Goal: Information Seeking & Learning: Find specific page/section

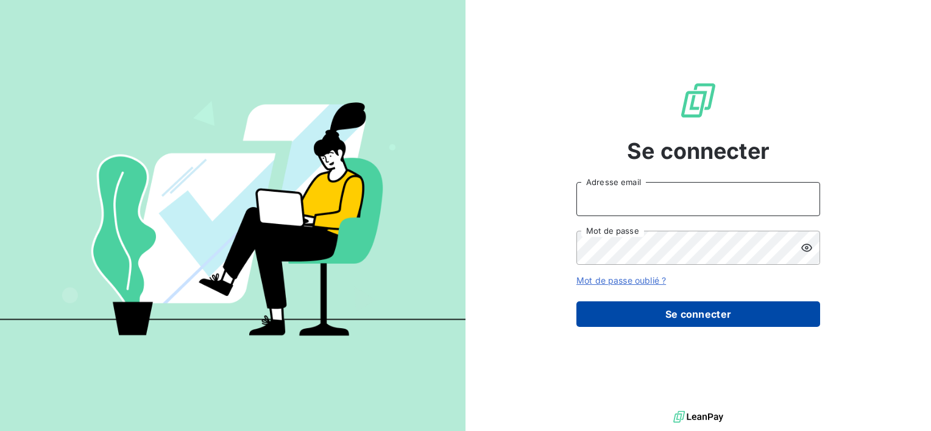
type input "[PERSON_NAME][EMAIL_ADDRESS][DOMAIN_NAME]"
click at [728, 317] on button "Se connecter" at bounding box center [698, 315] width 244 height 26
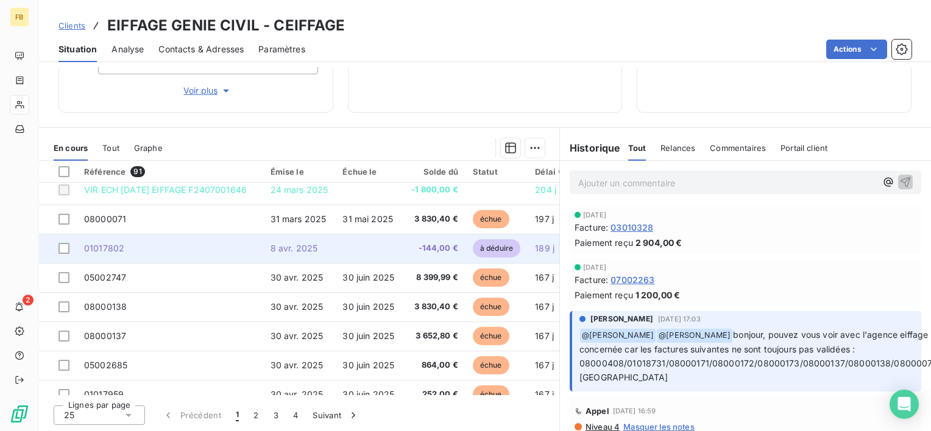
scroll to position [244, 0]
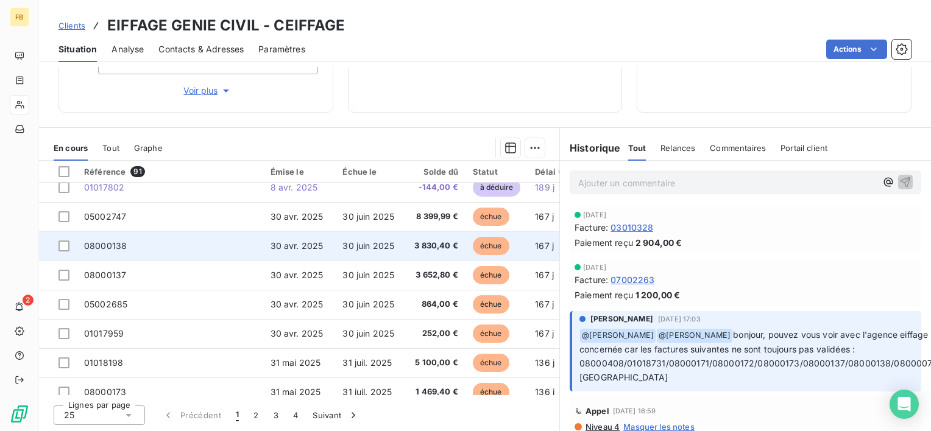
click at [115, 248] on span "08000138" at bounding box center [105, 246] width 43 height 10
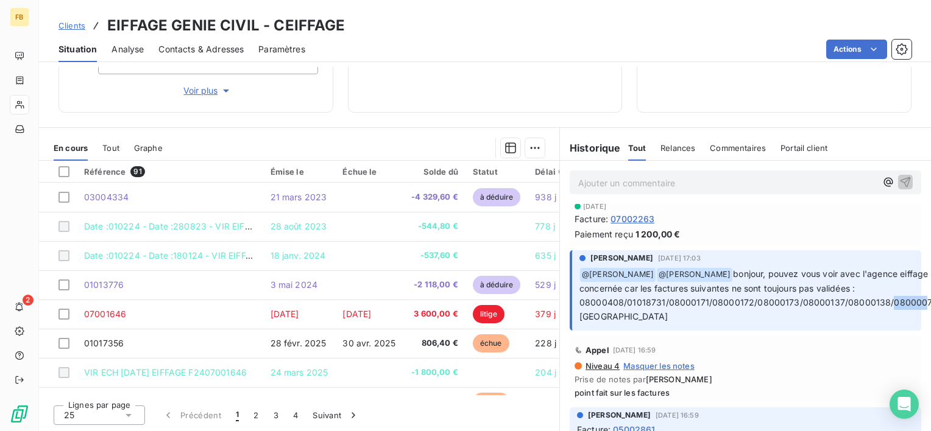
scroll to position [0, 12]
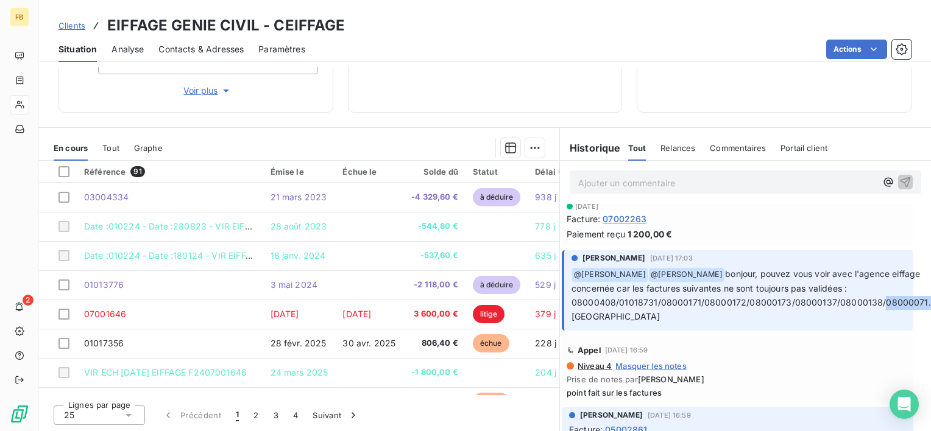
drag, startPoint x: 877, startPoint y: 300, endPoint x: 933, endPoint y: 300, distance: 55.4
click at [930, 300] on html "FB 2 Clients EIFFAGE GENIE CIVIL - CEIFFAGE Situation Analyse Contacts & Adress…" at bounding box center [465, 215] width 931 height 431
click at [761, 351] on div "Appel [DATE] 16:59" at bounding box center [738, 350] width 342 height 19
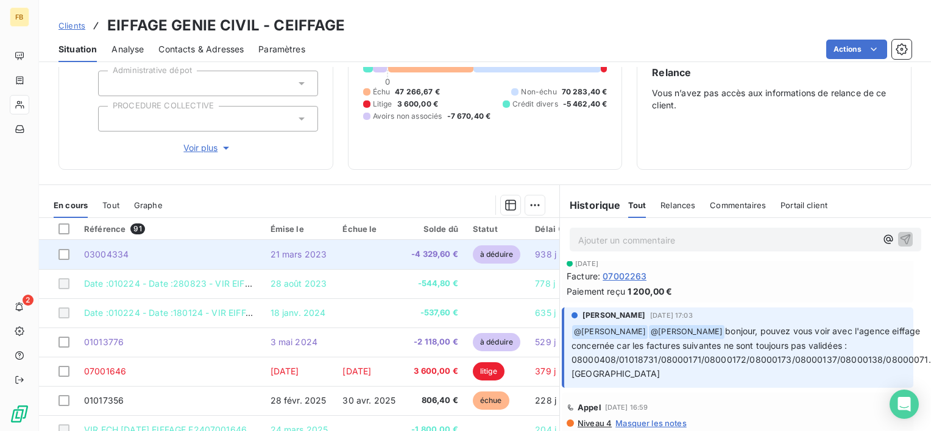
scroll to position [122, 0]
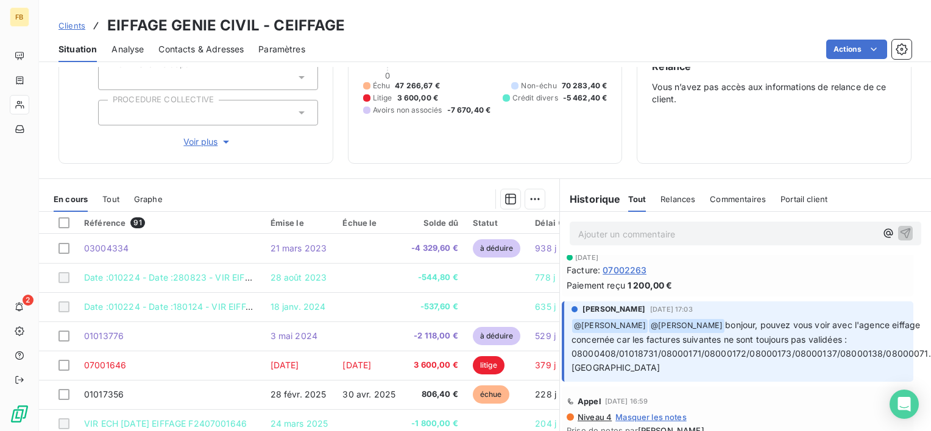
click at [93, 220] on div "Référence 91" at bounding box center [170, 222] width 172 height 11
click at [132, 221] on span "91" at bounding box center [137, 222] width 14 height 11
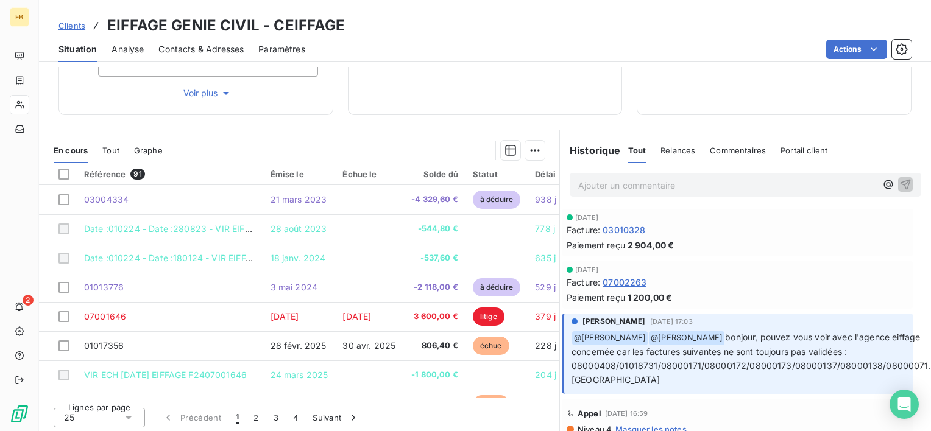
scroll to position [173, 0]
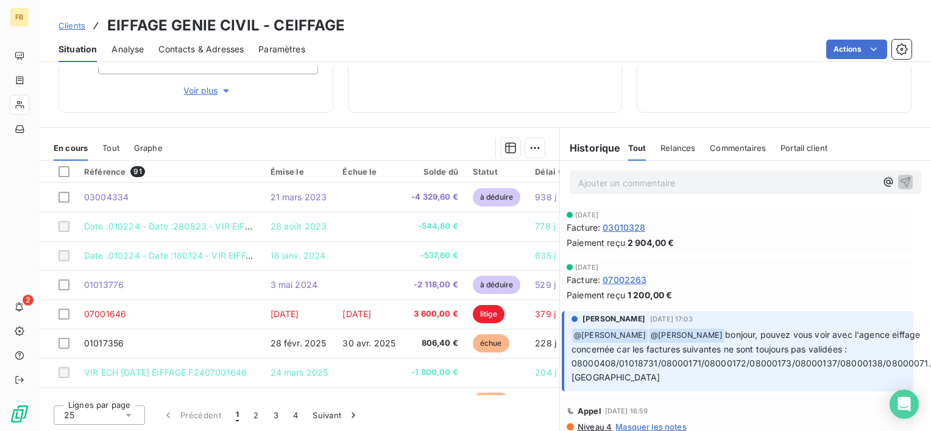
click at [709, 221] on div "Facture : 03010328" at bounding box center [738, 227] width 342 height 13
click at [505, 146] on icon "button" at bounding box center [510, 148] width 11 height 11
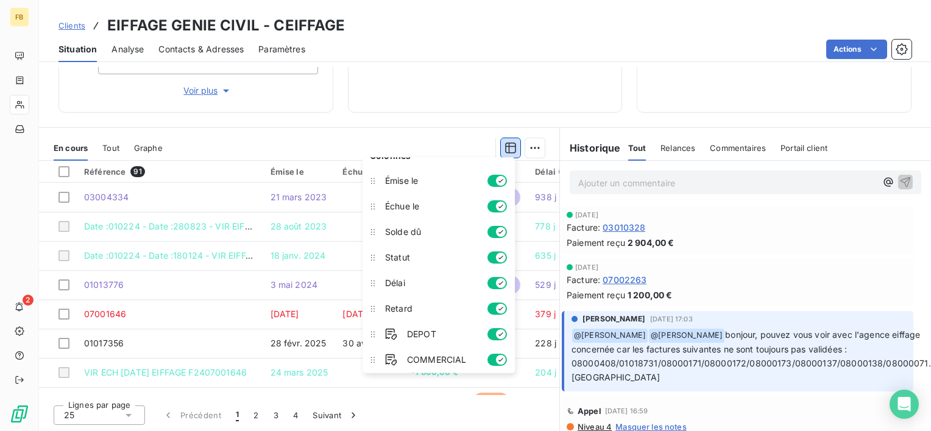
scroll to position [0, 0]
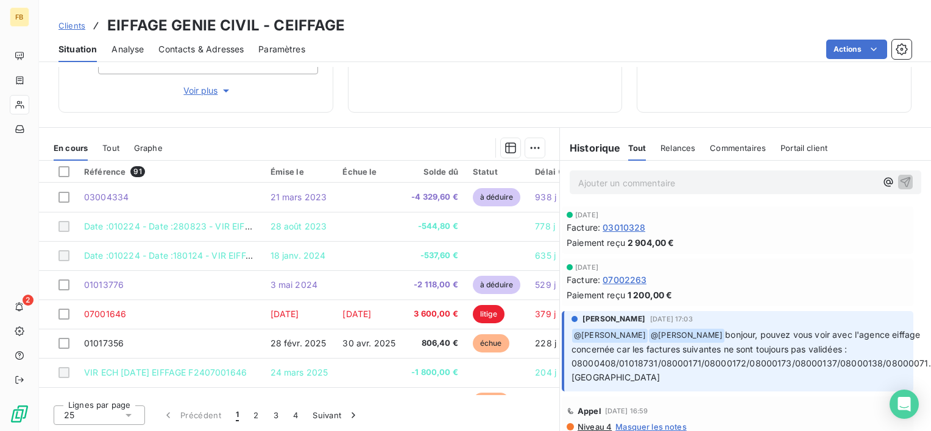
drag, startPoint x: 467, startPoint y: 136, endPoint x: 512, endPoint y: 149, distance: 46.7
click at [468, 136] on div "En cours Tout Graphe" at bounding box center [299, 148] width 520 height 26
click at [536, 146] on html "FB 2 Clients EIFFAGE GENIE CIVIL - CEIFFAGE Situation Analyse Contacts & Adress…" at bounding box center [465, 215] width 931 height 431
click at [411, 147] on html "FB 2 Clients EIFFAGE GENIE CIVIL - CEIFFAGE Situation Analyse Contacts & Adress…" at bounding box center [465, 215] width 931 height 431
click at [113, 143] on span "Tout" at bounding box center [110, 148] width 17 height 10
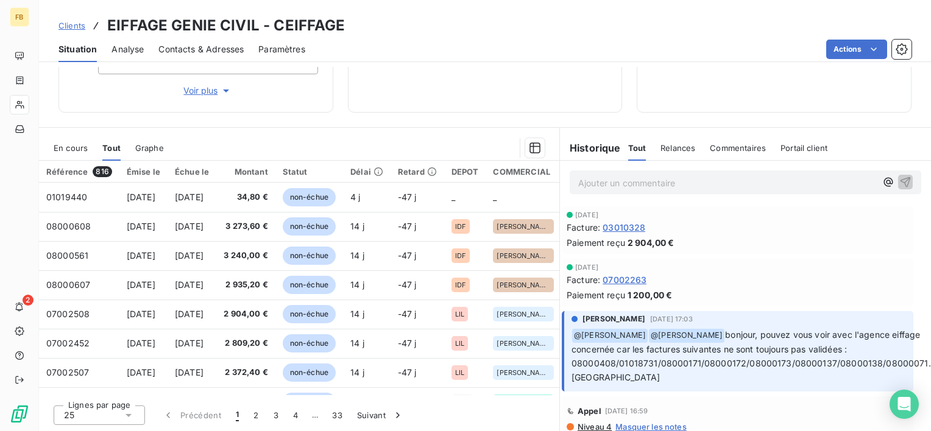
click at [74, 144] on span "En cours" at bounding box center [71, 148] width 34 height 10
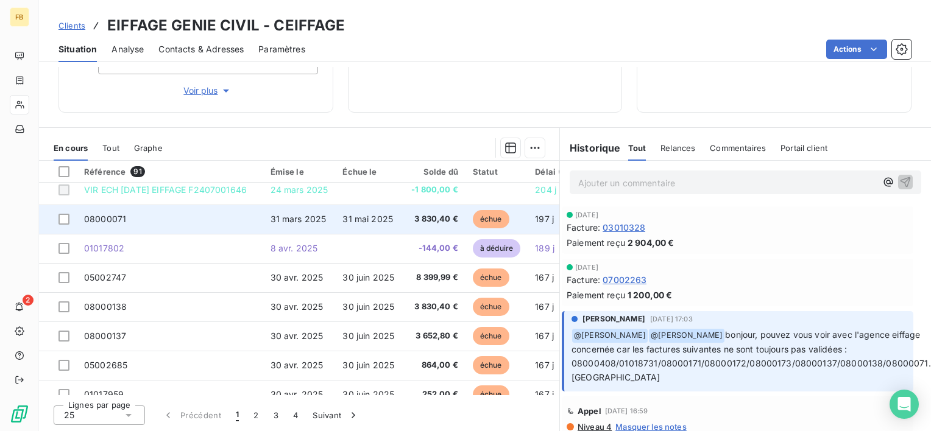
scroll to position [244, 0]
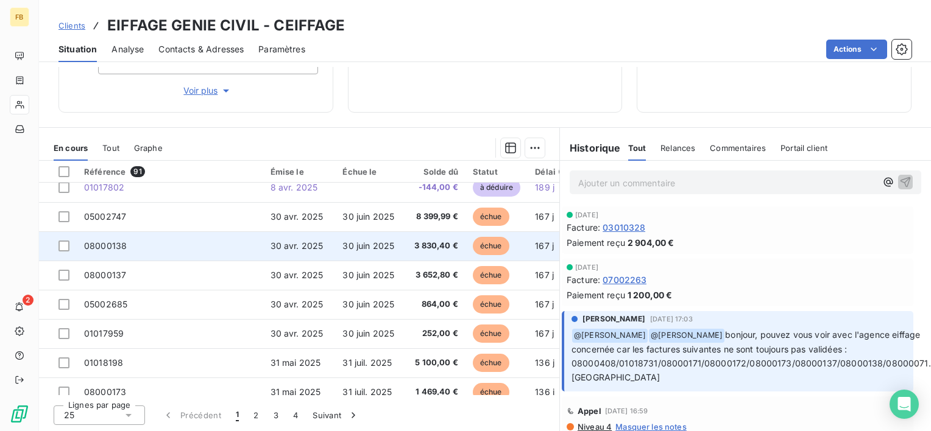
click at [113, 246] on span "08000138" at bounding box center [105, 246] width 43 height 10
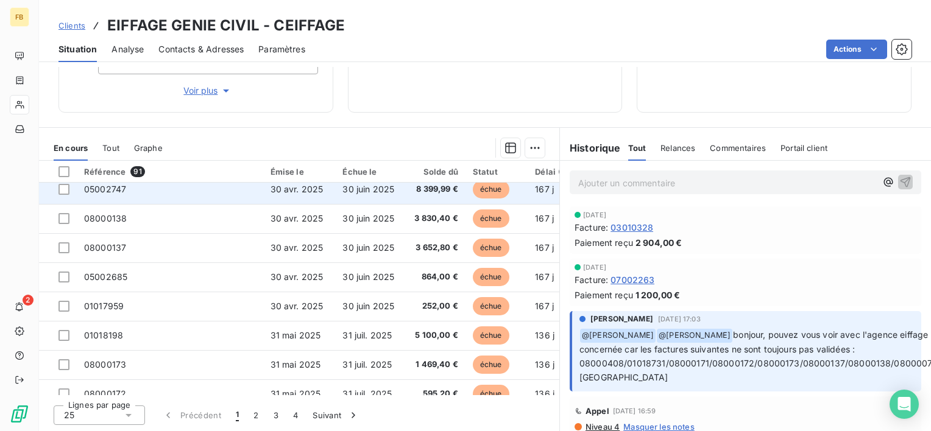
scroll to position [244, 0]
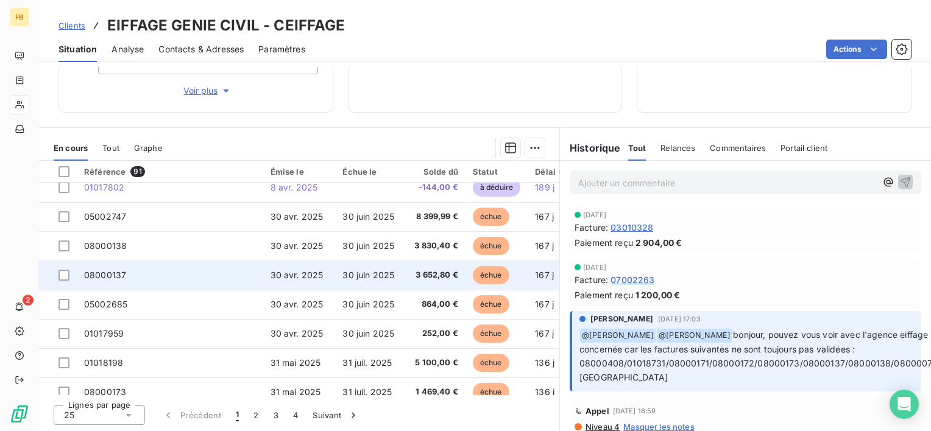
click at [111, 273] on span "08000137" at bounding box center [105, 275] width 42 height 10
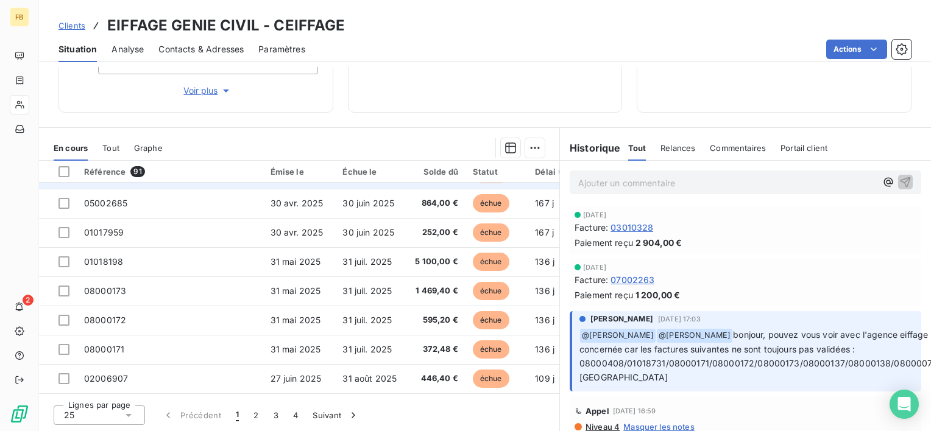
scroll to position [365, 0]
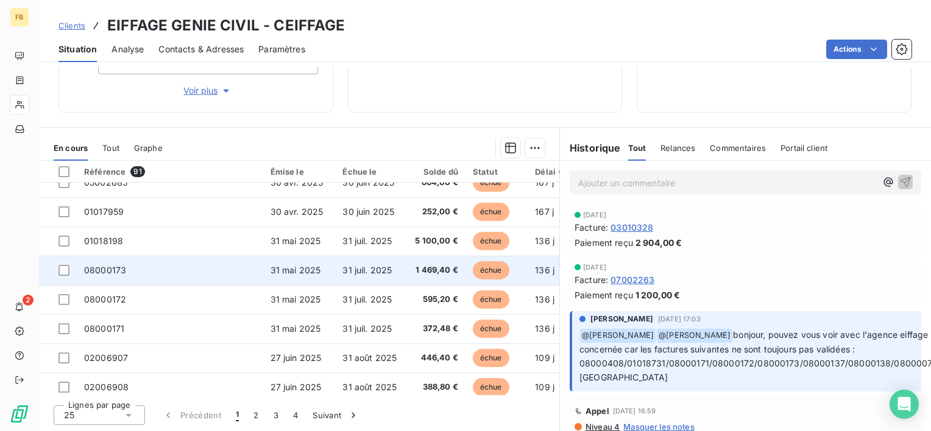
click at [123, 268] on span "08000173" at bounding box center [105, 270] width 42 height 10
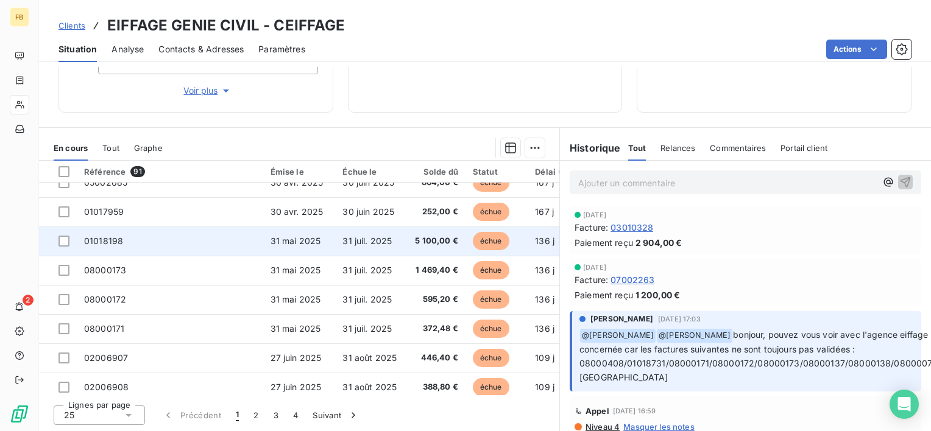
scroll to position [305, 0]
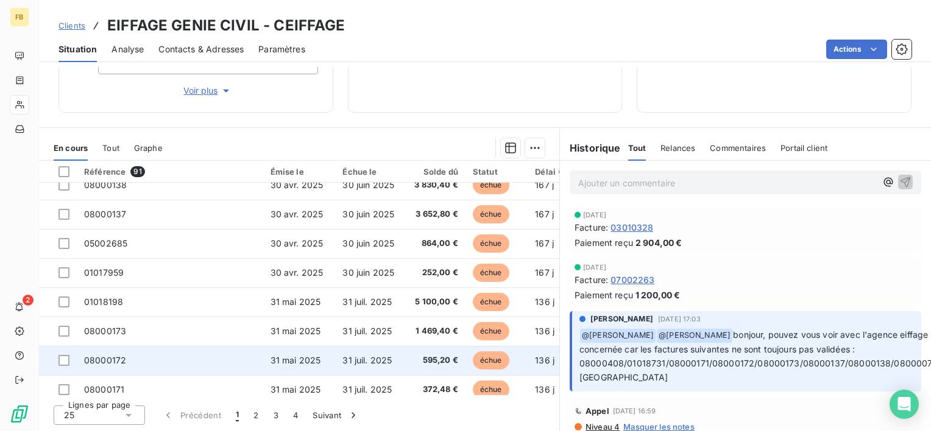
click at [119, 366] on td "08000172" at bounding box center [170, 360] width 186 height 29
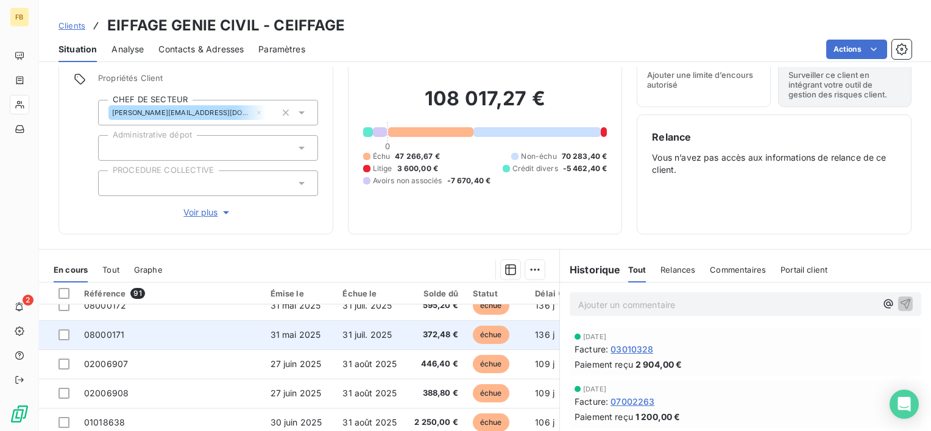
scroll to position [462, 0]
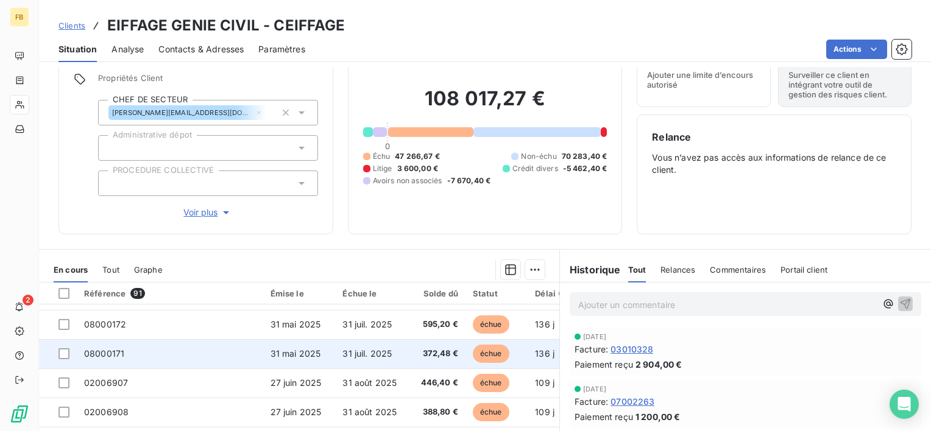
click at [97, 345] on td "08000171" at bounding box center [170, 353] width 186 height 29
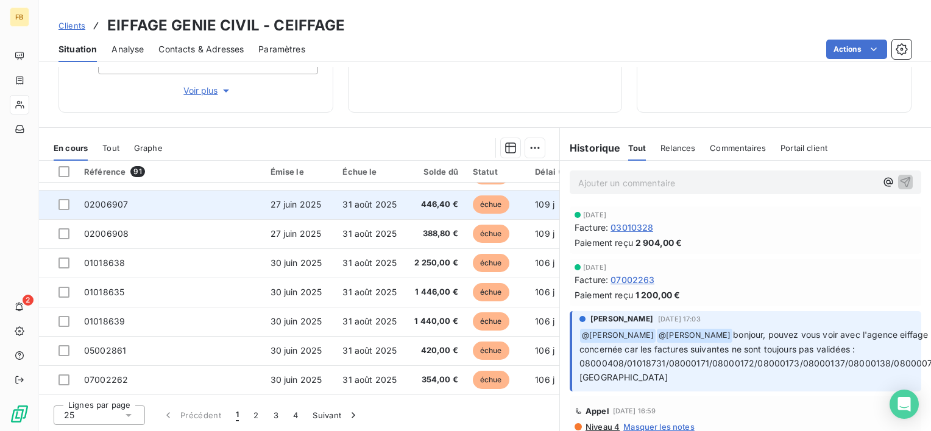
scroll to position [523, 0]
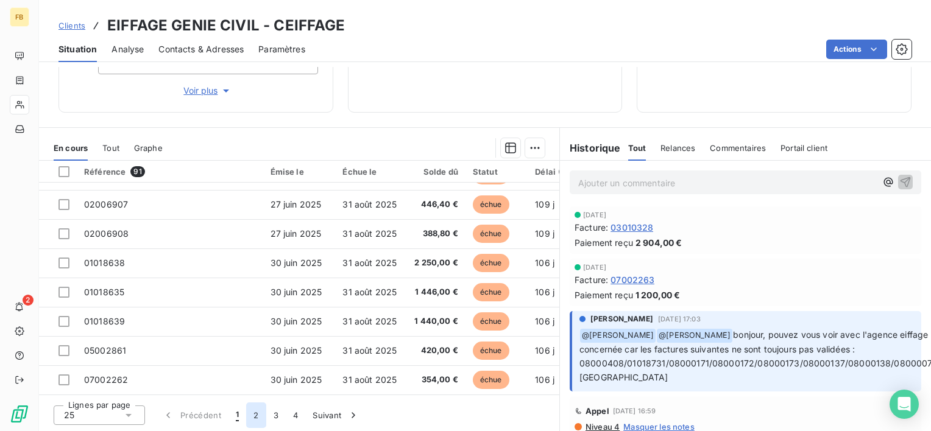
click at [256, 417] on button "2" at bounding box center [255, 416] width 19 height 26
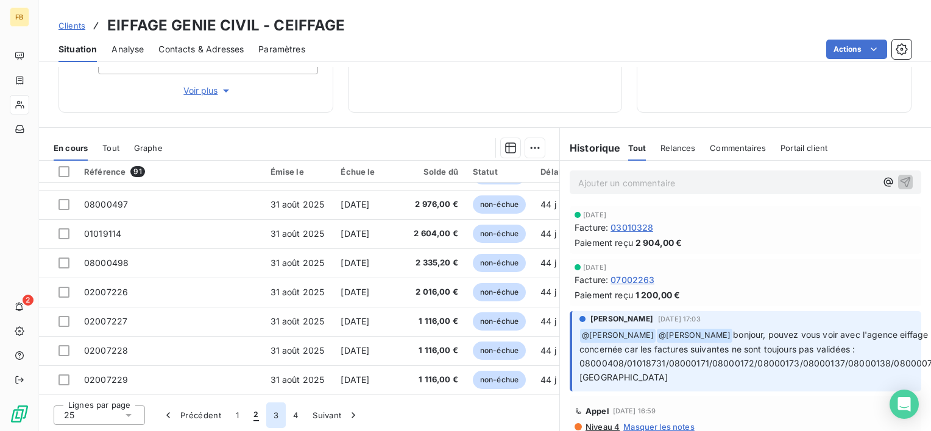
click at [275, 417] on button "3" at bounding box center [275, 416] width 19 height 26
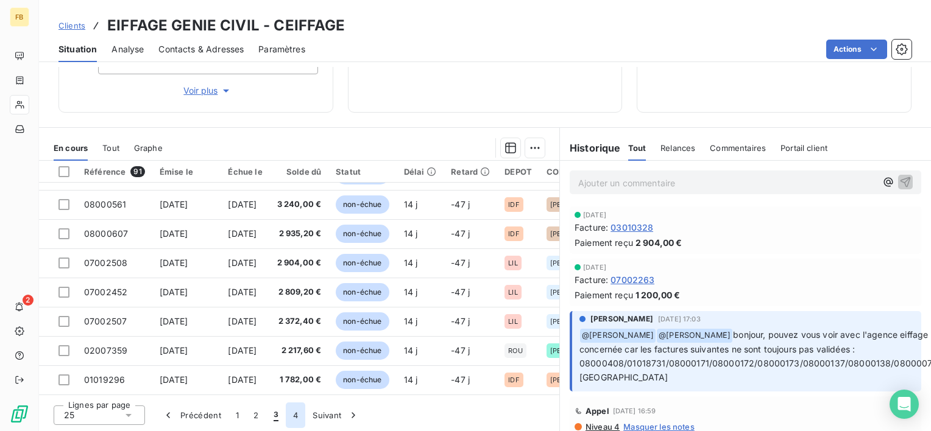
click at [289, 408] on button "4" at bounding box center [295, 416] width 19 height 26
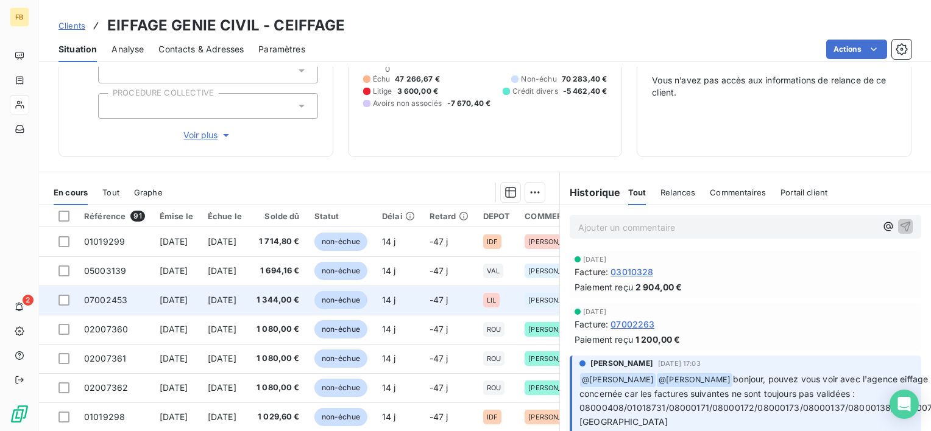
scroll to position [173, 0]
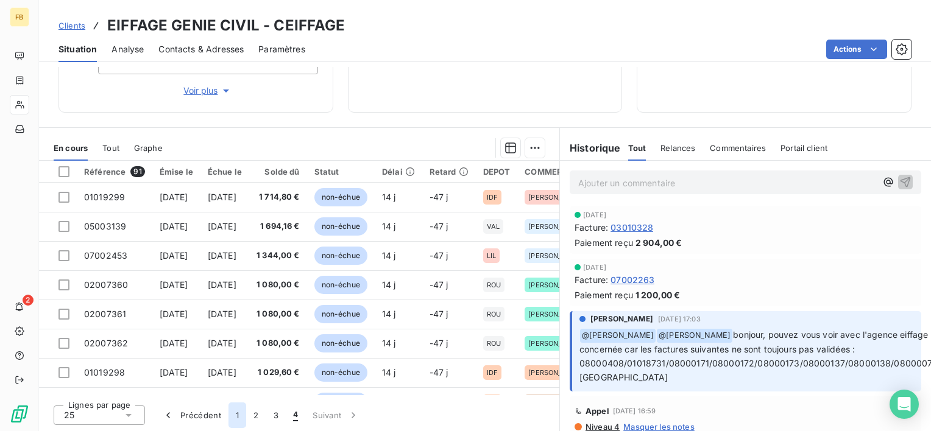
click at [236, 413] on button "1" at bounding box center [237, 416] width 18 height 26
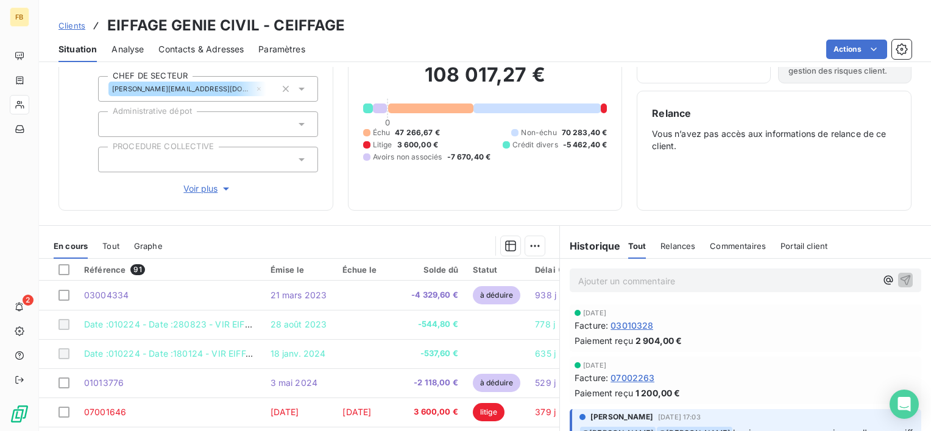
scroll to position [0, 0]
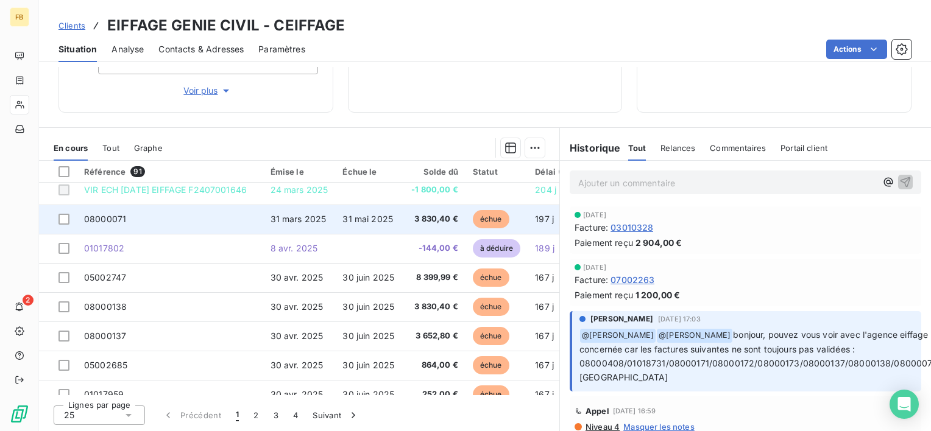
click at [100, 219] on span "08000071" at bounding box center [105, 219] width 42 height 10
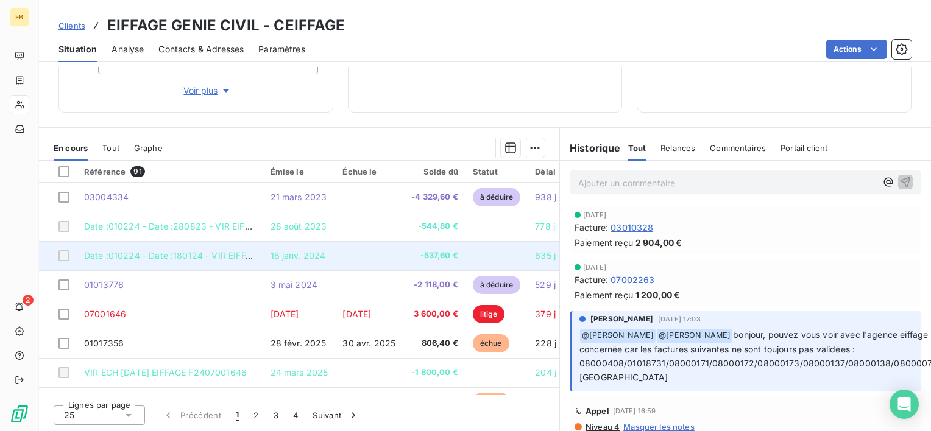
scroll to position [97, 0]
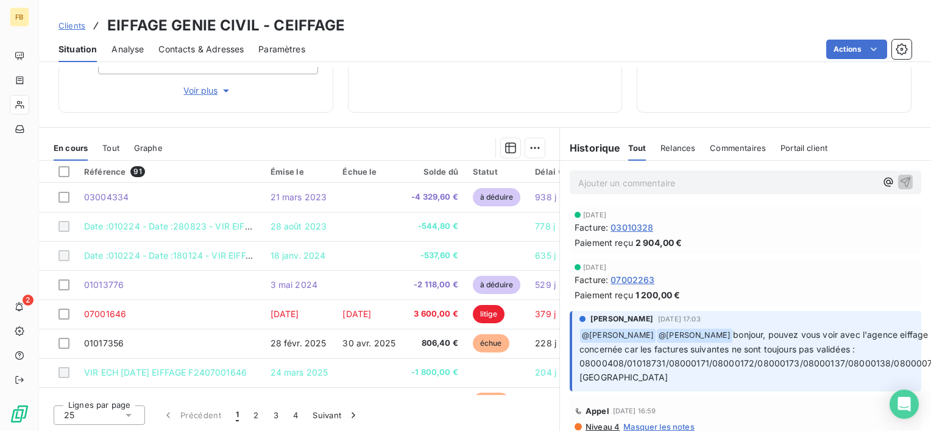
click at [348, 172] on div "Échue le" at bounding box center [369, 172] width 54 height 10
click at [55, 171] on th at bounding box center [58, 172] width 38 height 22
click at [67, 172] on div at bounding box center [63, 171] width 11 height 11
click at [64, 172] on icon at bounding box center [63, 171] width 7 height 7
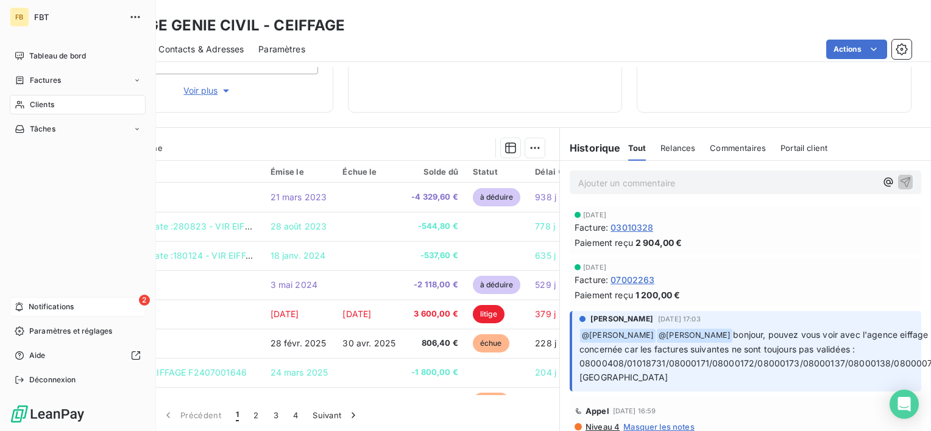
click at [59, 305] on span "Notifications" at bounding box center [51, 307] width 45 height 11
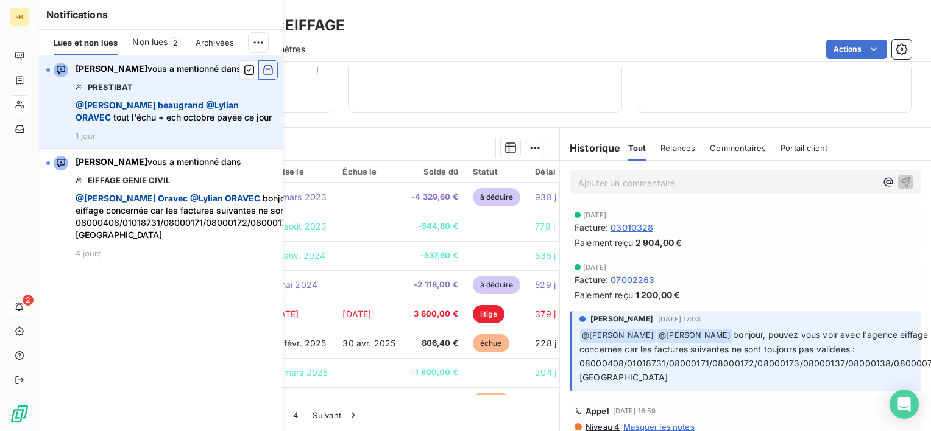
click at [270, 71] on icon "button" at bounding box center [268, 70] width 11 height 12
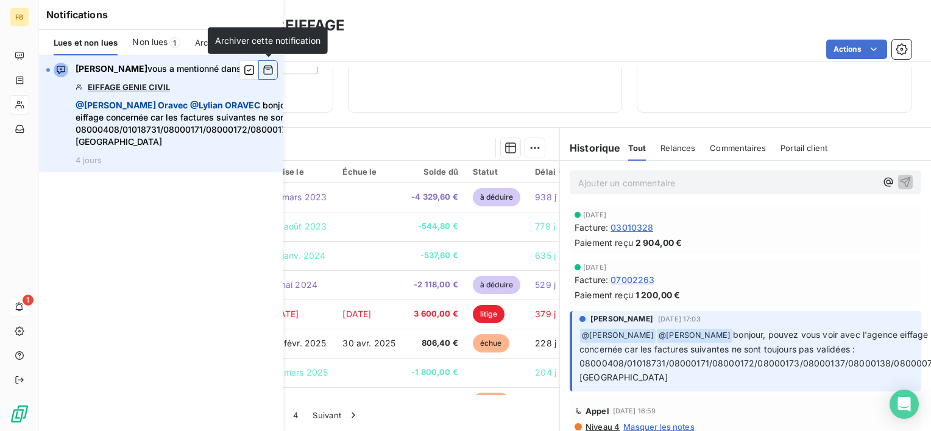
click at [266, 64] on icon "button" at bounding box center [268, 70] width 11 height 12
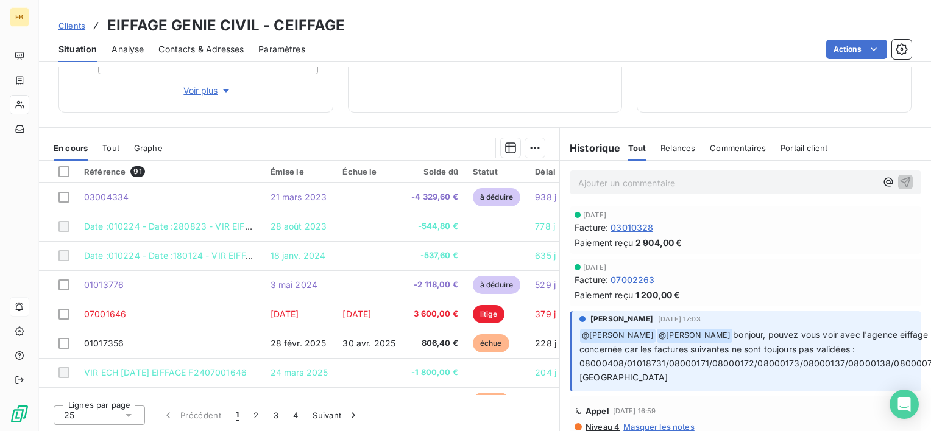
click at [361, 132] on section "En cours Tout Graphe Référence 91 Émise le Échue le Solde dû Statut Délai Retar…" at bounding box center [299, 280] width 520 height 304
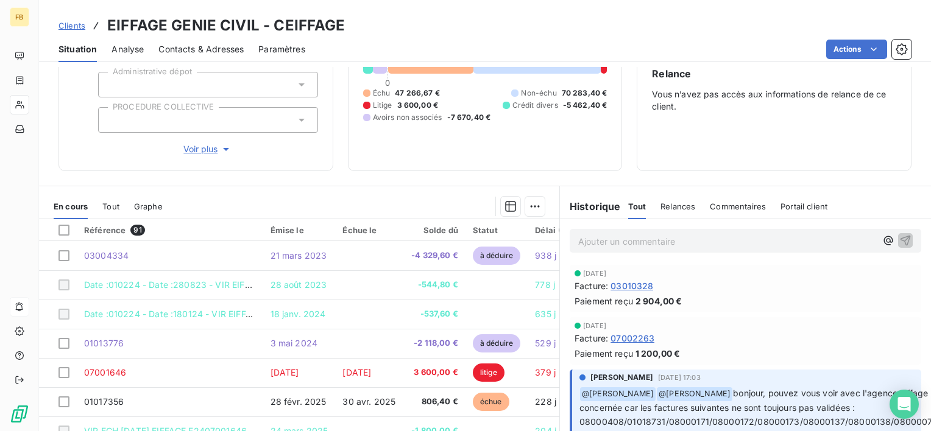
scroll to position [122, 0]
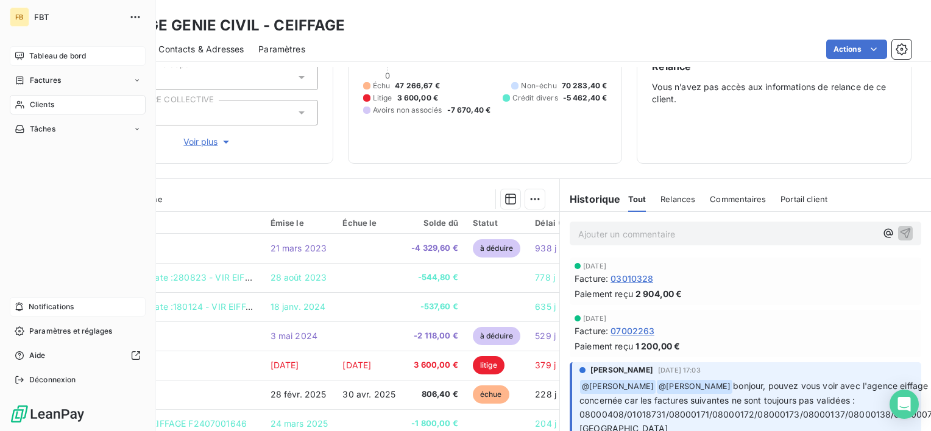
click at [40, 55] on span "Tableau de bord" at bounding box center [57, 56] width 57 height 11
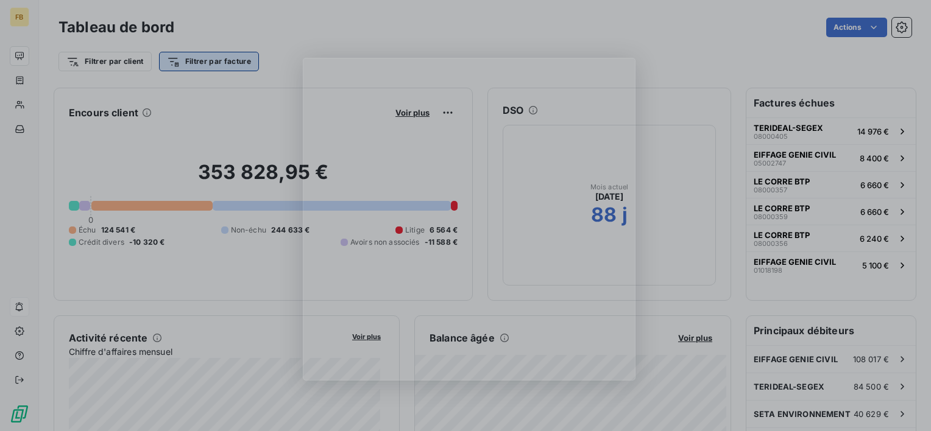
click at [199, 64] on div "Product tour overlay" at bounding box center [465, 215] width 931 height 431
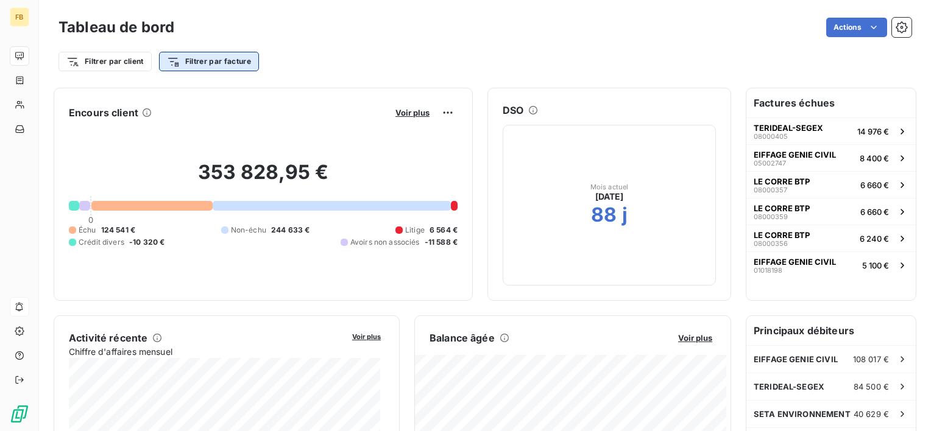
click at [221, 63] on html "FB Tableau de bord Actions Filtrer par client Filtrer par facture Encours clien…" at bounding box center [465, 215] width 931 height 431
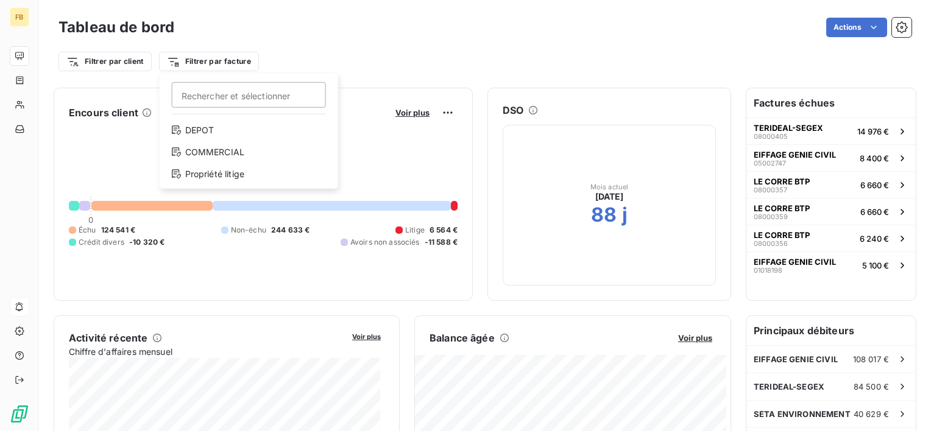
click at [220, 96] on input "Rechercher et sélectionner" at bounding box center [249, 95] width 154 height 26
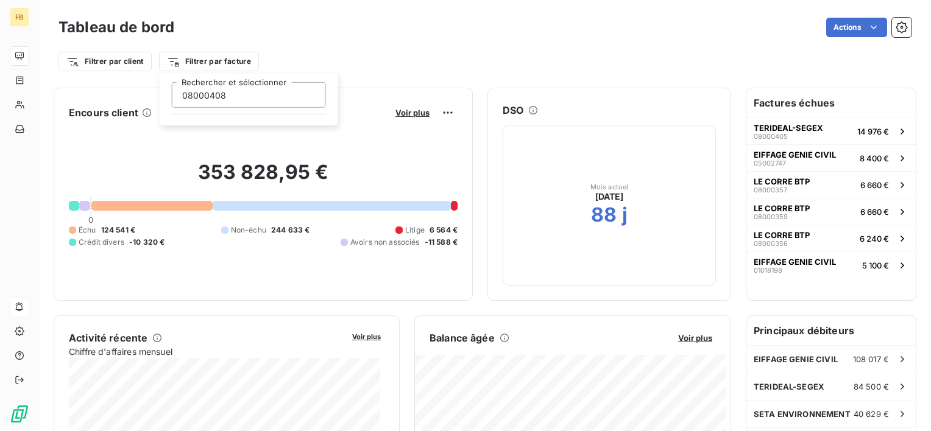
type input "08000408"
click at [242, 97] on input "08000408" at bounding box center [249, 95] width 154 height 26
click at [336, 54] on html "FB Tableau de bord Actions Filtrer par client Filtrer par facture 08000408 Rech…" at bounding box center [465, 215] width 931 height 431
click at [234, 60] on html "FB Tableau de bord Actions Filtrer par client Filtrer par facture Encours clien…" at bounding box center [465, 215] width 931 height 431
type input "08000408"
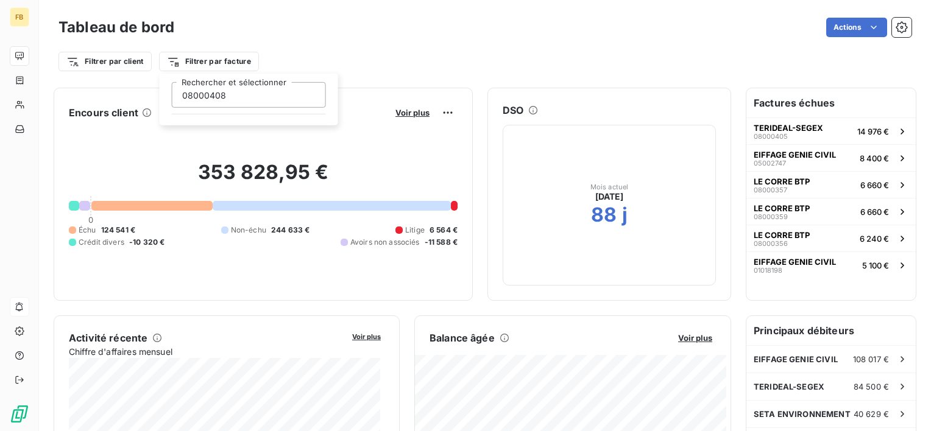
click at [295, 37] on html "FB Tableau de bord Actions Filtrer par client Filtrer par facture 08000408 Rech…" at bounding box center [465, 215] width 931 height 431
click at [201, 59] on html "FB Tableau de bord Actions Filtrer par client Filtrer par facture Encours clien…" at bounding box center [465, 215] width 931 height 431
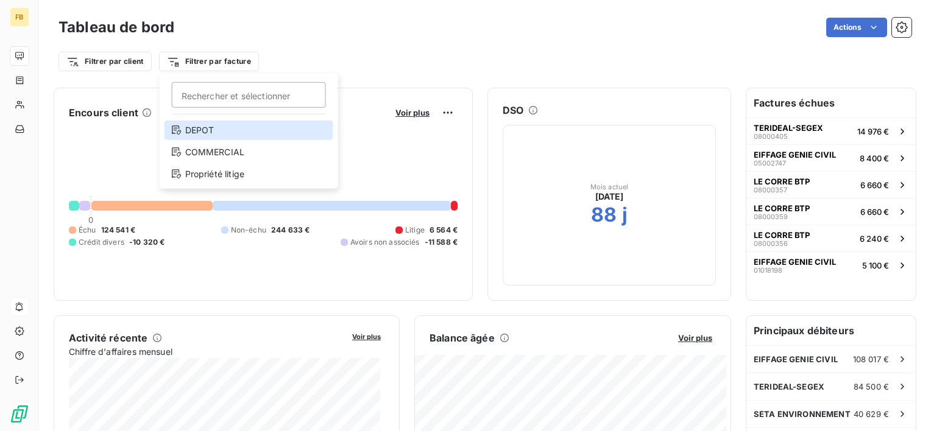
click at [233, 134] on div "DEPOT" at bounding box center [248, 130] width 169 height 19
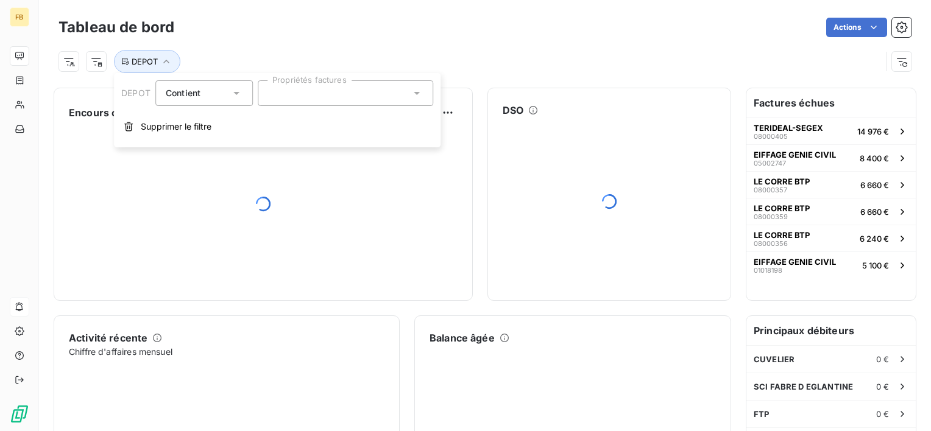
click at [217, 90] on div "Contient is" at bounding box center [198, 93] width 65 height 17
click at [307, 90] on div at bounding box center [345, 93] width 175 height 26
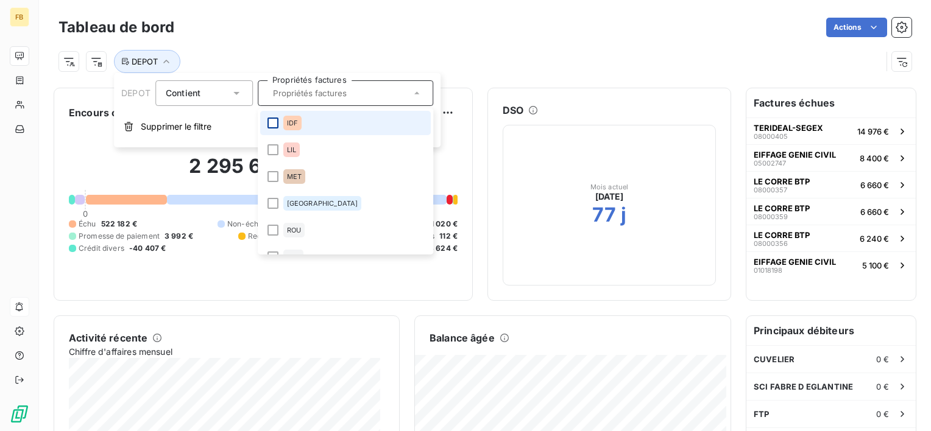
click at [272, 124] on div at bounding box center [272, 123] width 11 height 11
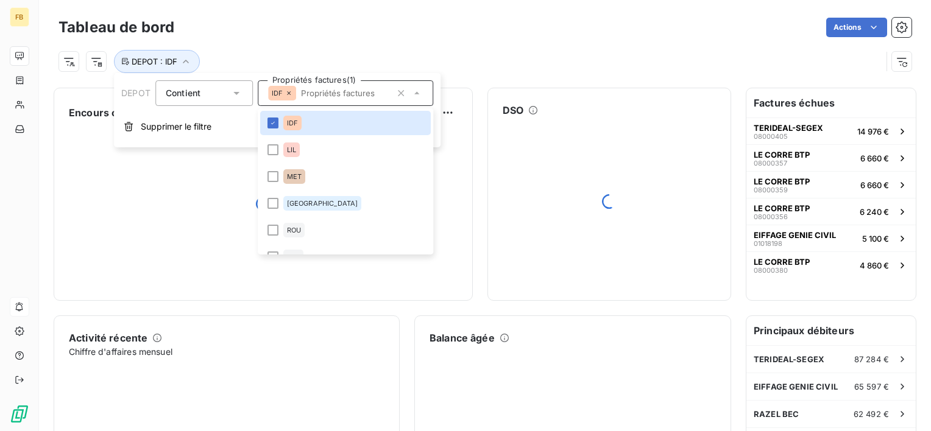
click at [385, 63] on div "DEPOT : IDF" at bounding box center [469, 61] width 823 height 23
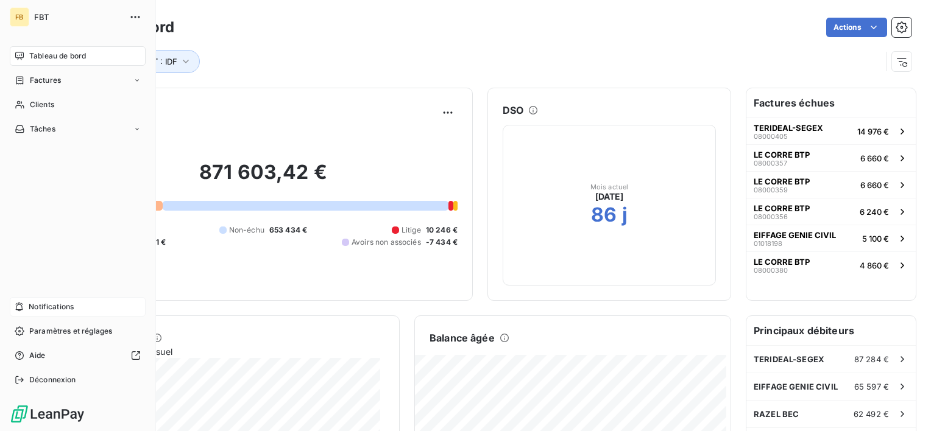
click at [22, 52] on icon at bounding box center [19, 56] width 9 height 8
click at [63, 73] on div "Factures" at bounding box center [78, 80] width 136 height 19
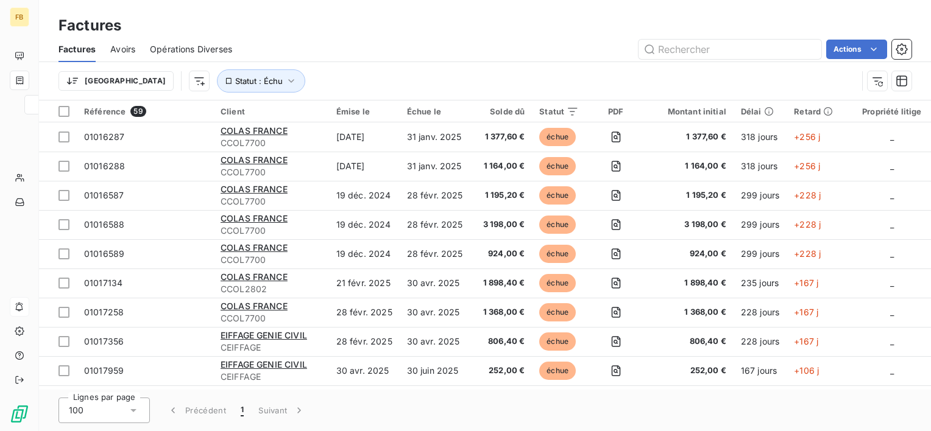
click at [499, 49] on div "Actions" at bounding box center [579, 49] width 665 height 19
click at [726, 51] on input "text" at bounding box center [729, 49] width 183 height 19
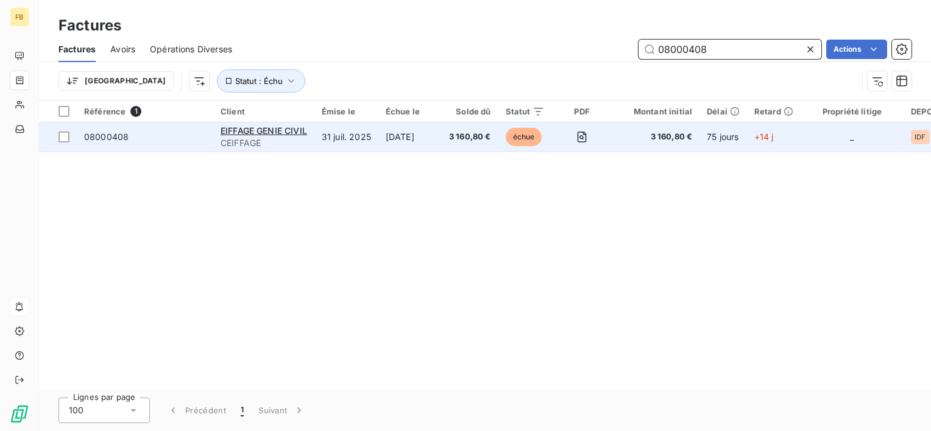
type input "08000408"
click at [109, 132] on span "08000408" at bounding box center [106, 137] width 44 height 10
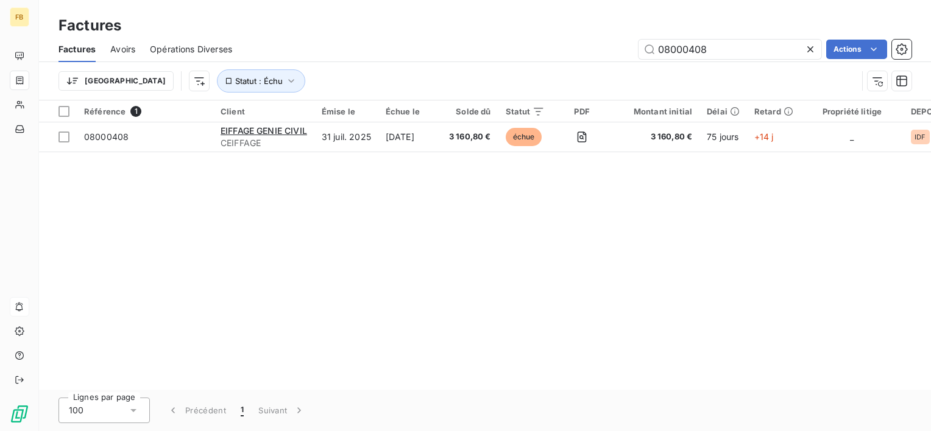
drag, startPoint x: 727, startPoint y: 46, endPoint x: 425, endPoint y: 2, distance: 304.8
click at [425, 3] on div "Factures Factures Avoirs Opérations Diverses 08000408 Actions Trier Statut : Éc…" at bounding box center [485, 50] width 892 height 101
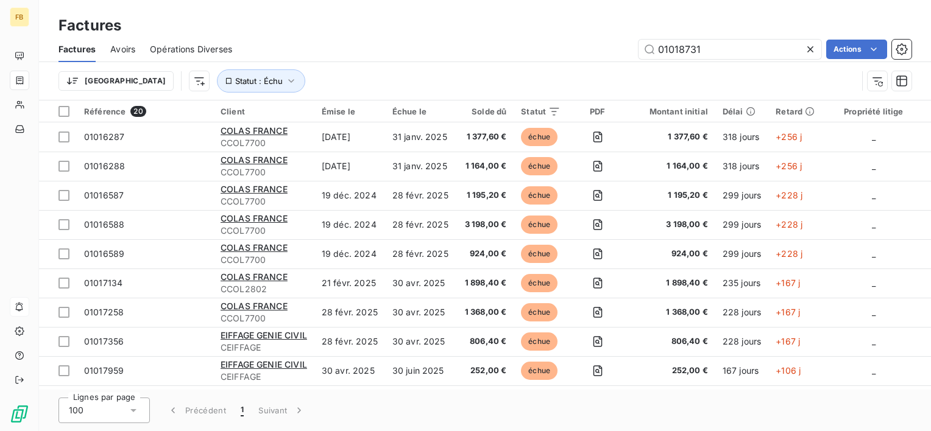
type input "01018731"
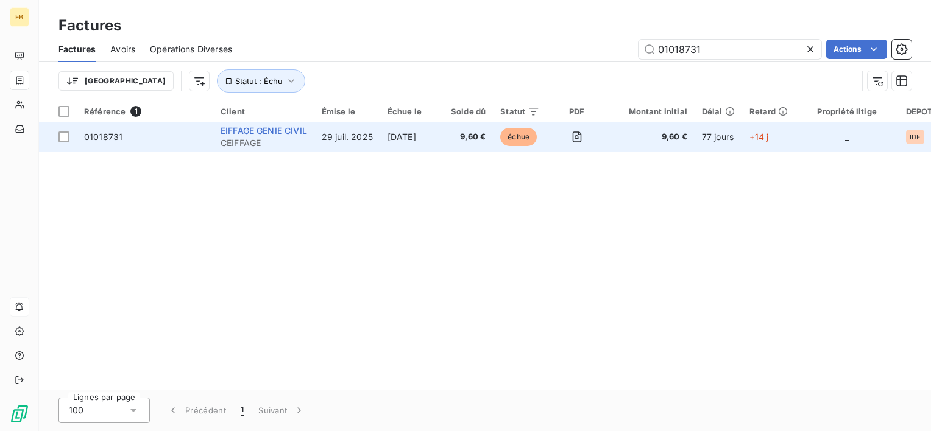
click at [262, 128] on span "EIFFAGE GENIE CIVIL" at bounding box center [264, 130] width 86 height 10
click at [107, 136] on span "01018731" at bounding box center [103, 137] width 38 height 10
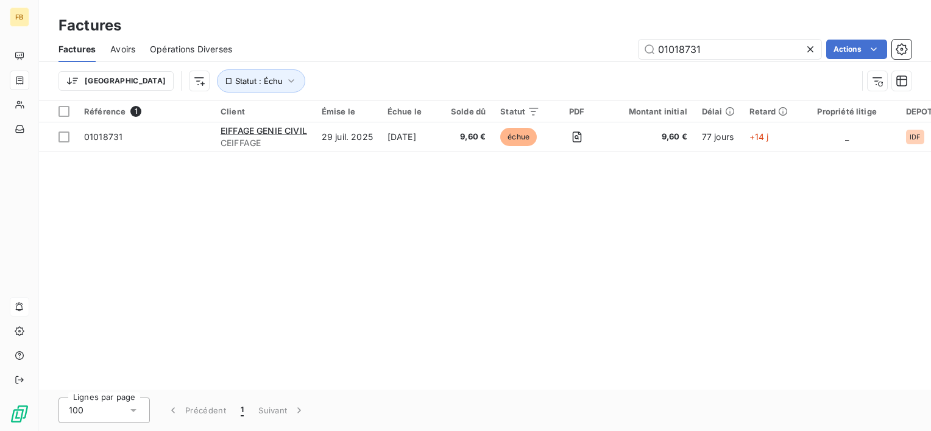
drag, startPoint x: 713, startPoint y: 49, endPoint x: 467, endPoint y: 11, distance: 249.0
click at [460, 11] on div "Factures Factures Avoirs Opérations Diverses 01018731 Actions Trier Statut : Éc…" at bounding box center [485, 50] width 892 height 101
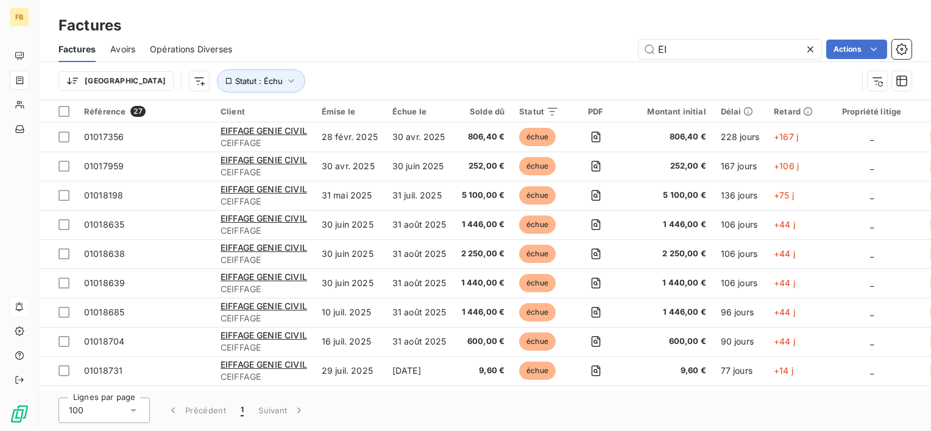
type input "E"
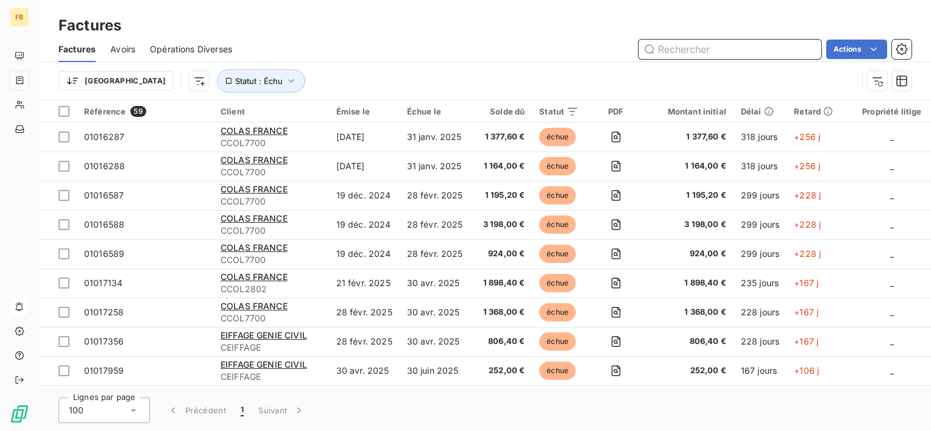
click at [716, 54] on input "text" at bounding box center [729, 49] width 183 height 19
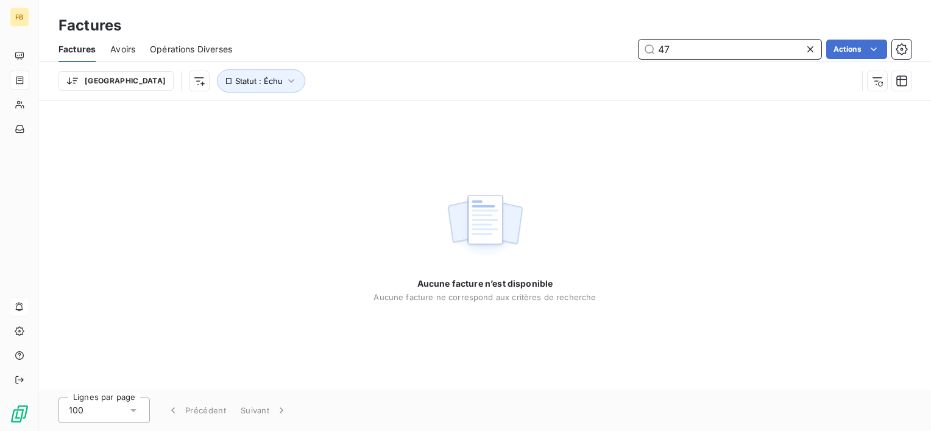
type input "4"
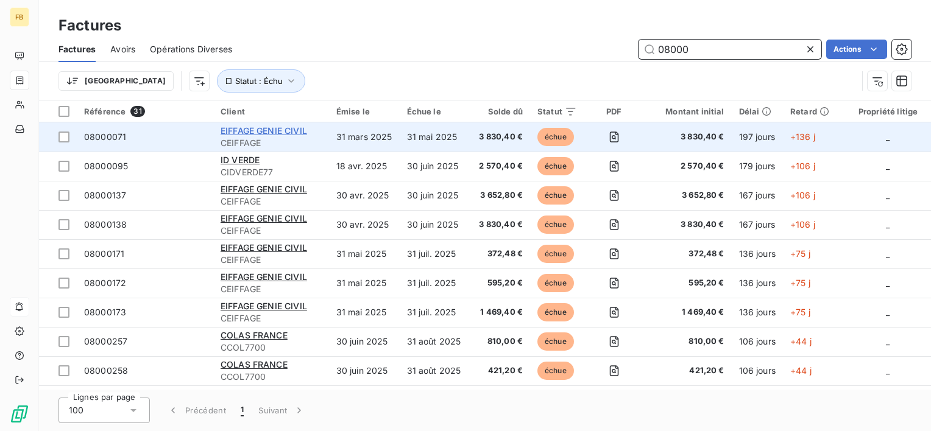
type input "08000"
click at [261, 127] on span "EIFFAGE GENIE CIVIL" at bounding box center [264, 130] width 86 height 10
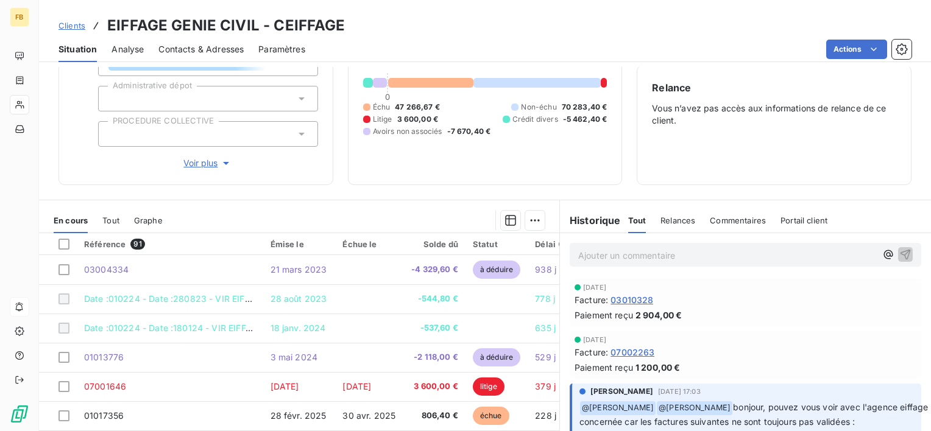
scroll to position [122, 0]
